Goal: Task Accomplishment & Management: Use online tool/utility

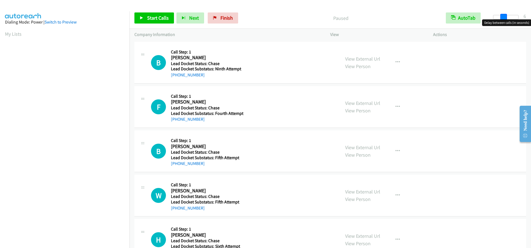
drag, startPoint x: 492, startPoint y: 17, endPoint x: 501, endPoint y: 20, distance: 9.7
click at [501, 20] on body "Start Calls Pause Next Finish Paused AutoTab AutoTab 6 Company Information Info…" at bounding box center [265, 13] width 531 height 26
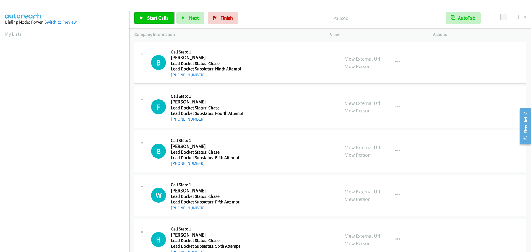
click at [163, 17] on span "Start Calls" at bounding box center [158, 18] width 22 height 6
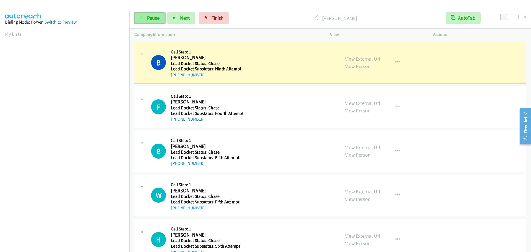
click at [153, 20] on span "Pause" at bounding box center [153, 18] width 12 height 6
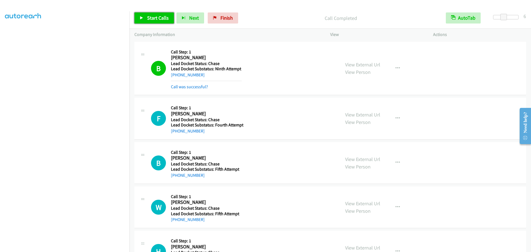
drag, startPoint x: 155, startPoint y: 15, endPoint x: 155, endPoint y: 6, distance: 9.4
click at [155, 15] on span "Start Calls" at bounding box center [158, 18] width 22 height 6
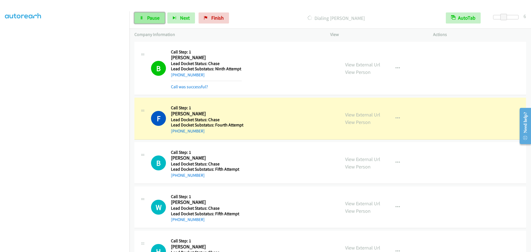
click at [145, 17] on link "Pause" at bounding box center [149, 17] width 30 height 11
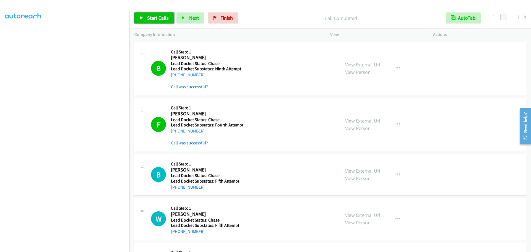
click at [163, 19] on span "Start Calls" at bounding box center [158, 18] width 22 height 6
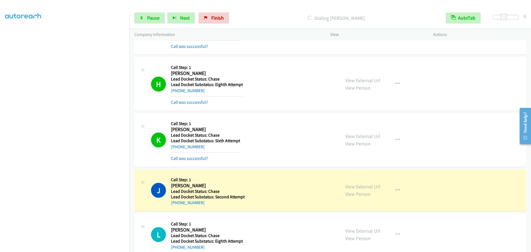
scroll to position [487, 0]
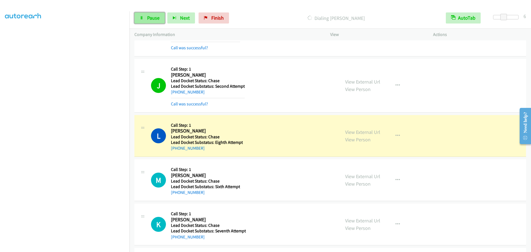
click at [150, 20] on span "Pause" at bounding box center [153, 18] width 12 height 6
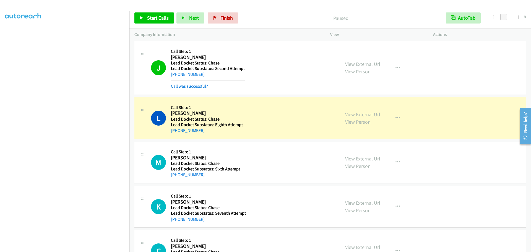
scroll to position [515, 0]
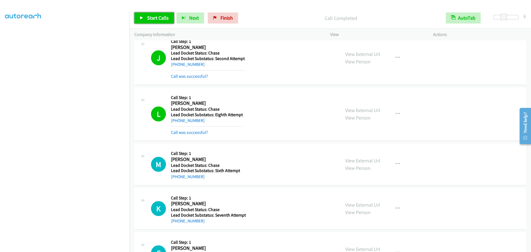
click at [153, 16] on span "Start Calls" at bounding box center [158, 18] width 22 height 6
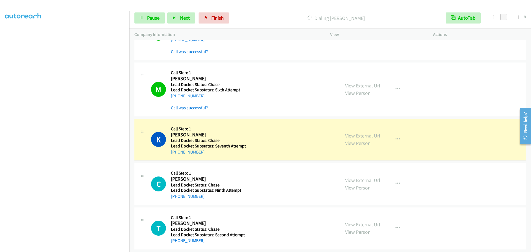
scroll to position [655, 0]
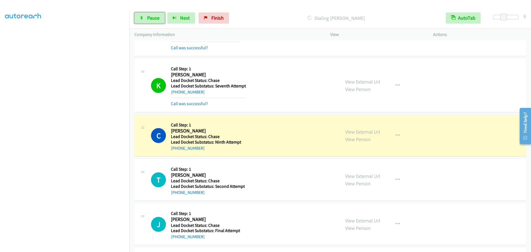
click at [148, 17] on span "Pause" at bounding box center [153, 18] width 12 height 6
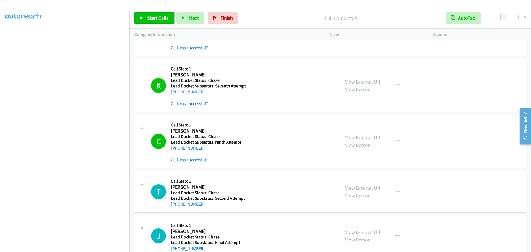
click at [154, 20] on span "Start Calls" at bounding box center [158, 18] width 22 height 6
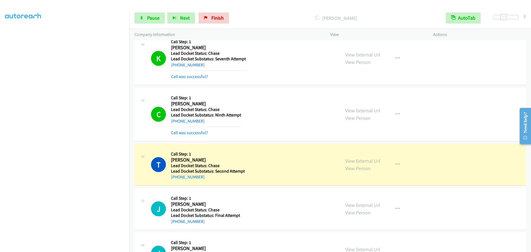
scroll to position [713, 0]
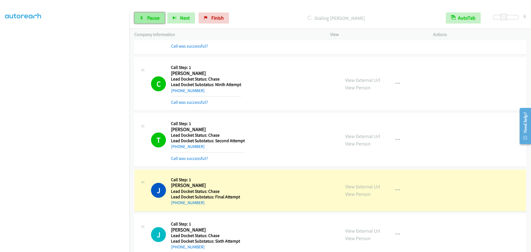
click at [142, 19] on icon at bounding box center [142, 18] width 4 height 4
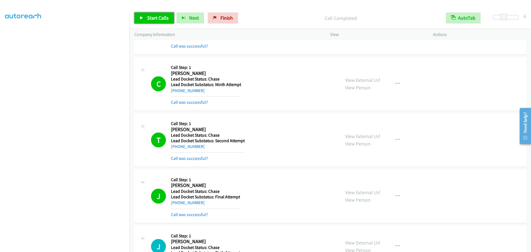
click at [169, 19] on link "Start Calls" at bounding box center [154, 17] width 40 height 11
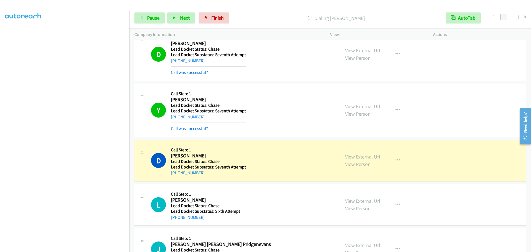
scroll to position [1356, 0]
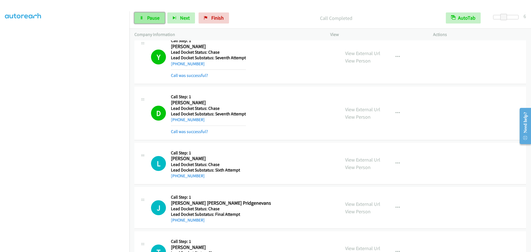
click at [149, 20] on span "Pause" at bounding box center [153, 18] width 12 height 6
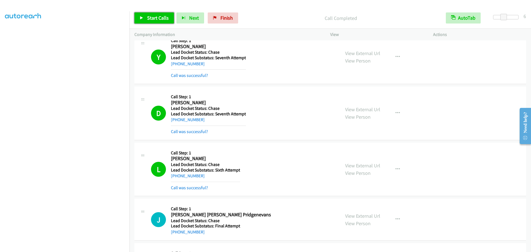
click at [151, 17] on span "Start Calls" at bounding box center [158, 18] width 22 height 6
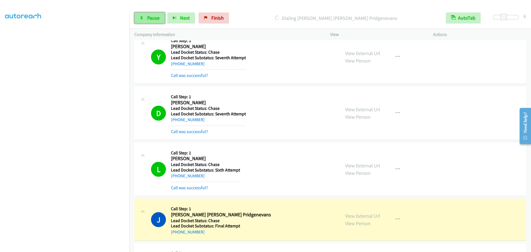
click at [148, 19] on span "Pause" at bounding box center [153, 18] width 12 height 6
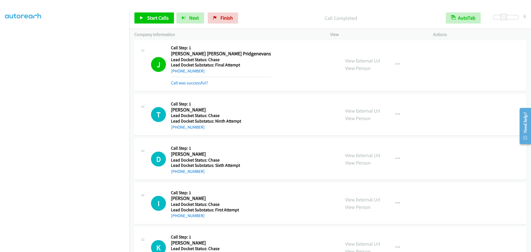
scroll to position [1467, 0]
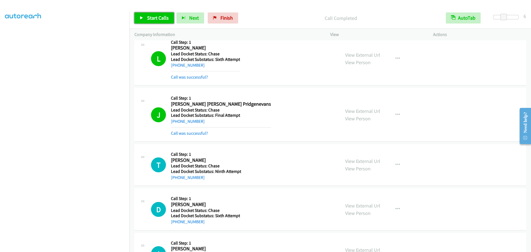
click at [156, 20] on span "Start Calls" at bounding box center [158, 18] width 22 height 6
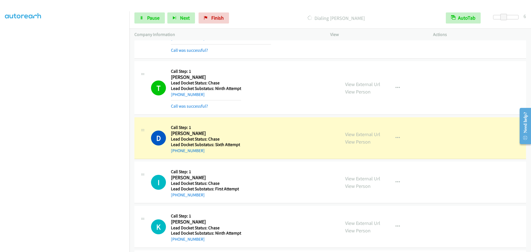
scroll to position [1598, 0]
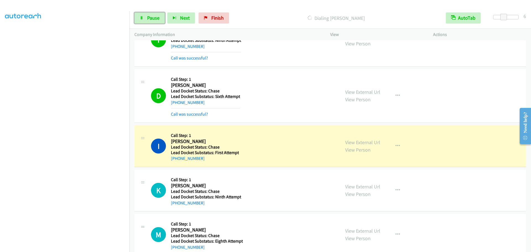
drag, startPoint x: 148, startPoint y: 18, endPoint x: 156, endPoint y: 4, distance: 16.7
click at [148, 18] on span "Pause" at bounding box center [153, 18] width 12 height 6
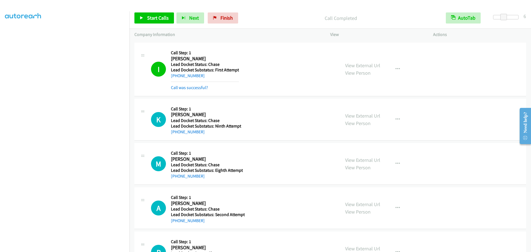
scroll to position [1680, 0]
click at [157, 17] on span "Start Calls" at bounding box center [158, 18] width 22 height 6
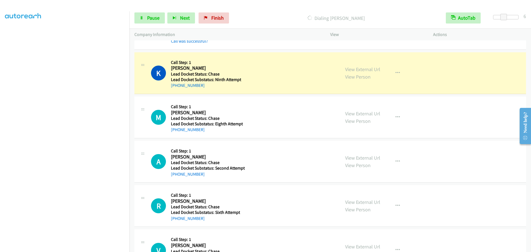
scroll to position [1726, 0]
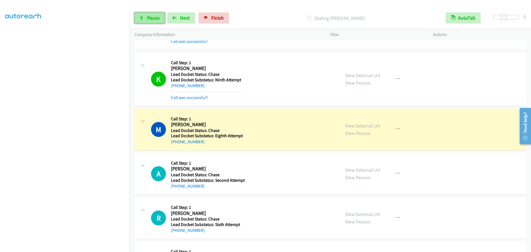
click at [145, 16] on link "Pause" at bounding box center [149, 17] width 30 height 11
click at [155, 18] on span "Start Calls" at bounding box center [158, 18] width 22 height 6
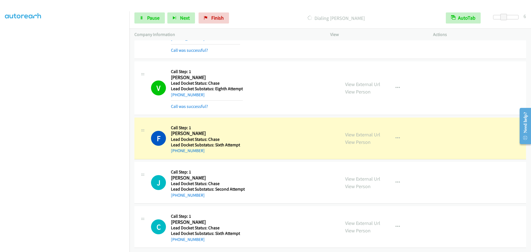
scroll to position [1946, 0]
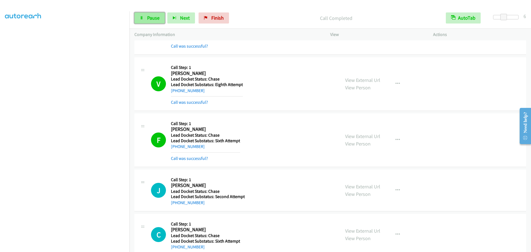
click at [148, 18] on span "Pause" at bounding box center [153, 18] width 12 height 6
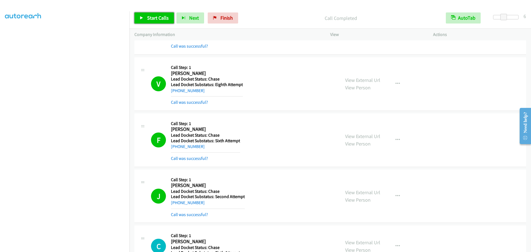
click at [145, 17] on link "Start Calls" at bounding box center [154, 17] width 40 height 11
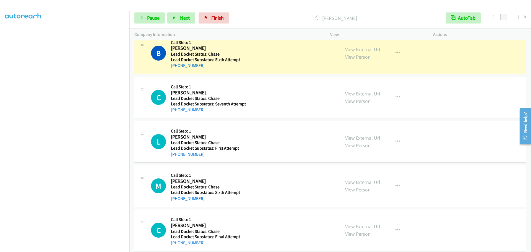
scroll to position [2353, 0]
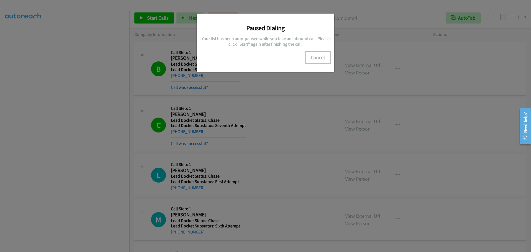
click at [318, 58] on button "Cancel" at bounding box center [317, 57] width 25 height 11
click at [317, 57] on button "Cancel" at bounding box center [317, 57] width 25 height 11
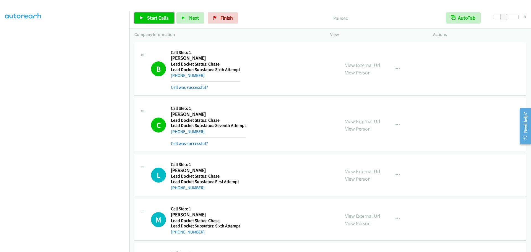
click at [159, 14] on link "Start Calls" at bounding box center [154, 17] width 40 height 11
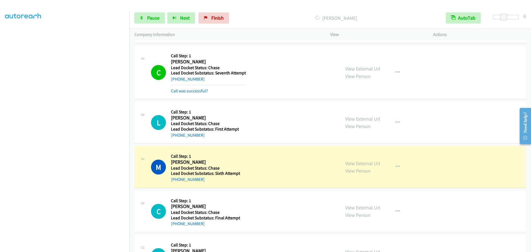
scroll to position [2381, 0]
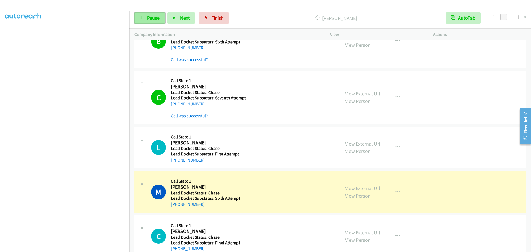
click at [154, 16] on span "Pause" at bounding box center [153, 18] width 12 height 6
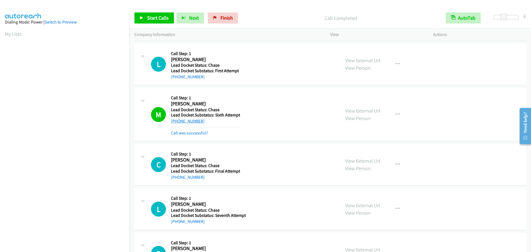
scroll to position [2464, 0]
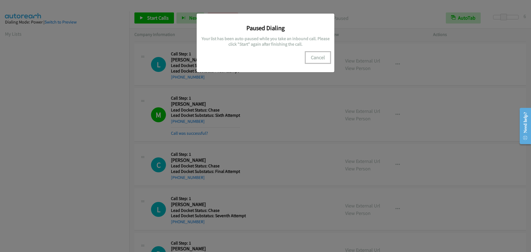
click at [323, 57] on button "Cancel" at bounding box center [317, 57] width 25 height 11
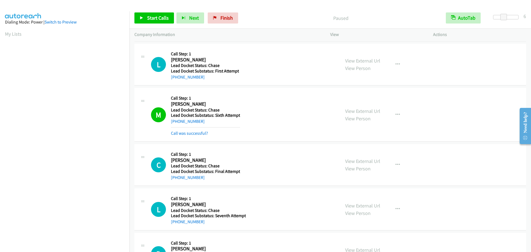
drag, startPoint x: 9, startPoint y: 35, endPoint x: 88, endPoint y: 33, distance: 79.9
click at [9, 35] on link "My Lists" at bounding box center [13, 34] width 17 height 6
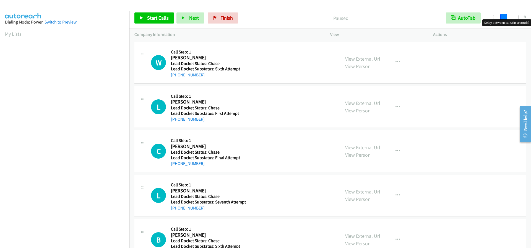
drag, startPoint x: 495, startPoint y: 15, endPoint x: 504, endPoint y: 17, distance: 9.5
click at [504, 17] on span at bounding box center [503, 17] width 7 height 7
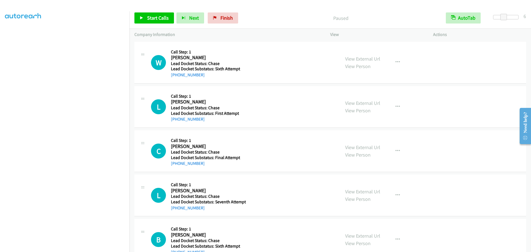
scroll to position [58, 0]
click at [156, 17] on span "Start Calls" at bounding box center [158, 18] width 22 height 6
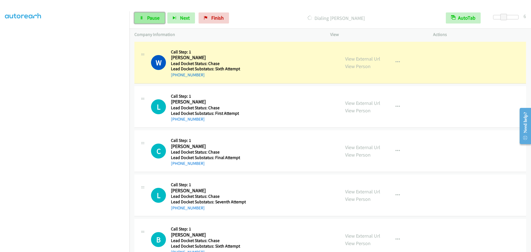
click at [148, 18] on span "Pause" at bounding box center [153, 18] width 12 height 6
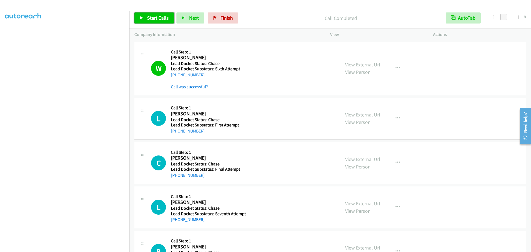
click at [162, 15] on span "Start Calls" at bounding box center [158, 18] width 22 height 6
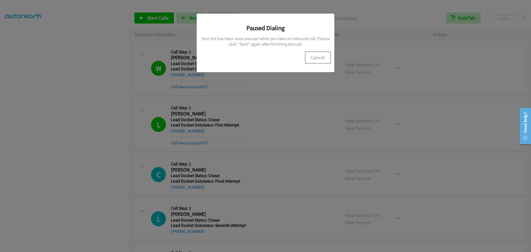
click at [321, 56] on button "Cancel" at bounding box center [317, 57] width 25 height 11
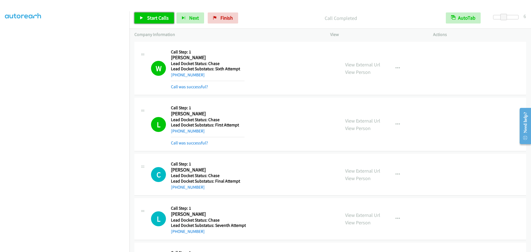
click at [164, 18] on span "Start Calls" at bounding box center [158, 18] width 22 height 6
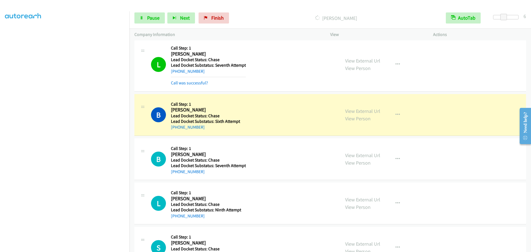
scroll to position [197, 0]
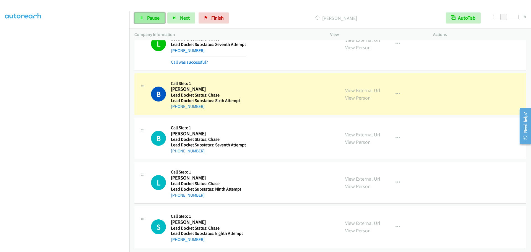
click at [157, 21] on link "Pause" at bounding box center [149, 17] width 30 height 11
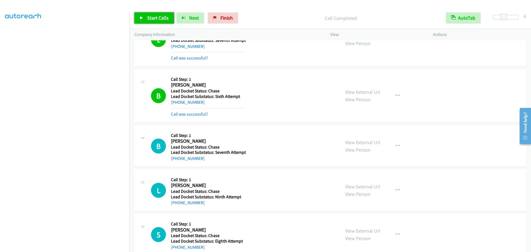
click at [159, 16] on span "Start Calls" at bounding box center [158, 18] width 22 height 6
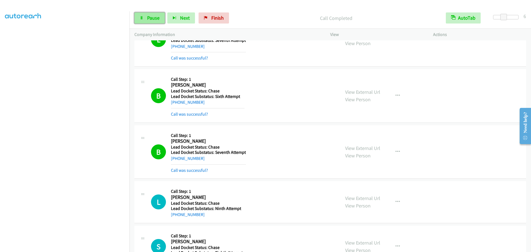
click at [149, 23] on link "Pause" at bounding box center [149, 17] width 30 height 11
click at [151, 18] on span "Start Calls" at bounding box center [158, 18] width 22 height 6
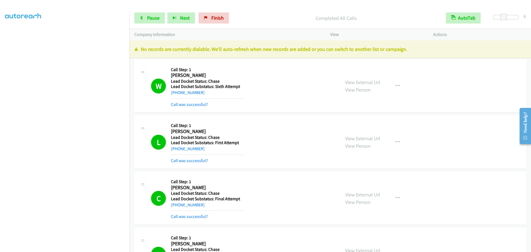
scroll to position [0, 0]
click at [12, 35] on link "My Lists" at bounding box center [13, 34] width 17 height 6
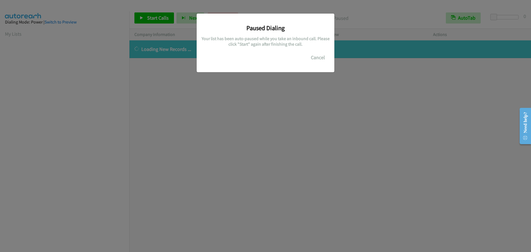
scroll to position [58, 0]
click at [318, 61] on button "Cancel" at bounding box center [317, 57] width 25 height 11
